Goal: Task Accomplishment & Management: Use online tool/utility

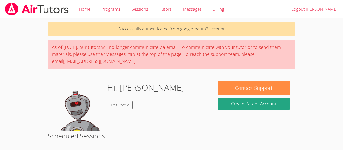
scroll to position [85, 0]
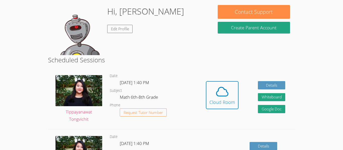
scroll to position [81, 0]
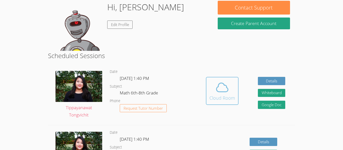
click at [231, 95] on div "Cloud Room" at bounding box center [222, 98] width 26 height 7
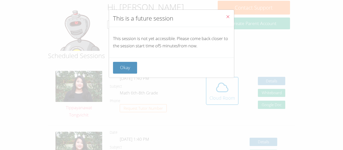
click at [228, 17] on icon "Close" at bounding box center [228, 17] width 4 height 4
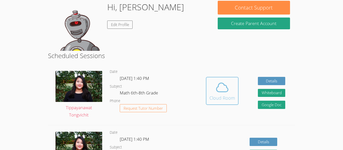
click at [222, 87] on icon at bounding box center [222, 88] width 14 height 14
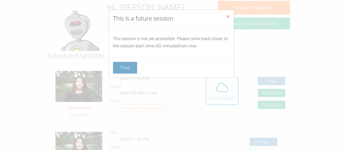
click at [124, 68] on button "Okay" at bounding box center [125, 68] width 24 height 12
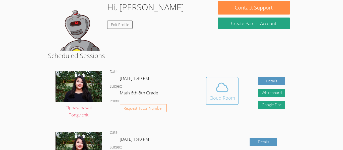
click at [226, 86] on icon at bounding box center [222, 87] width 12 height 9
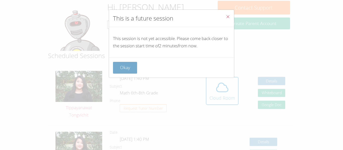
click at [127, 65] on button "Okay" at bounding box center [125, 68] width 24 height 12
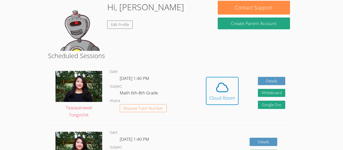
click at [245, 106] on div "Hidden Cloud Room Details Whiteboard Hidden Google Doc" at bounding box center [245, 95] width 99 height 61
click at [235, 99] on button "Cloud Room" at bounding box center [222, 91] width 33 height 28
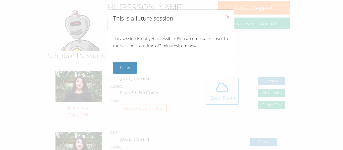
click at [226, 19] on span "Close" at bounding box center [228, 17] width 4 height 6
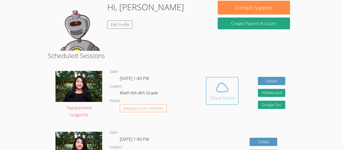
click at [212, 98] on div "Cloud Room" at bounding box center [222, 98] width 26 height 7
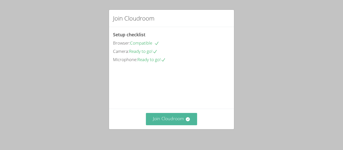
click at [176, 121] on button "Join Cloudroom" at bounding box center [171, 119] width 51 height 12
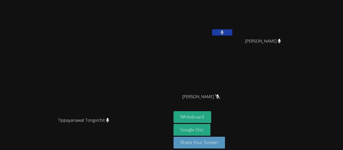
click at [232, 33] on button at bounding box center [222, 32] width 20 height 6
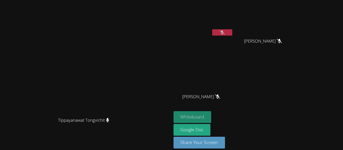
click at [211, 118] on button "Whiteboard" at bounding box center [192, 117] width 38 height 12
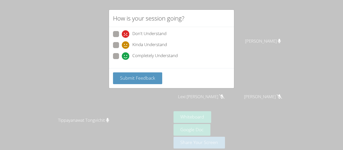
click at [122, 60] on span at bounding box center [122, 60] width 0 height 0
click at [122, 54] on input "Completely Understand" at bounding box center [124, 55] width 4 height 4
radio input "true"
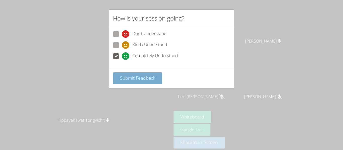
click at [135, 73] on button "Submit Feedback" at bounding box center [137, 79] width 49 height 12
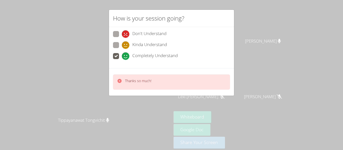
click at [243, 33] on div "How is your session going? Don't Understand Kinda Understand Completely Underst…" at bounding box center [171, 75] width 343 height 150
click at [257, 33] on div "How is your session going? Don't Understand Kinda Understand Completely Underst…" at bounding box center [171, 75] width 343 height 150
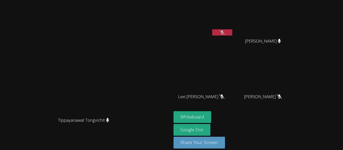
click at [225, 32] on icon at bounding box center [221, 32] width 5 height 4
click at [224, 33] on icon at bounding box center [221, 32] width 3 height 4
click at [225, 32] on icon at bounding box center [221, 32] width 5 height 4
click at [232, 35] on button at bounding box center [222, 32] width 20 height 6
